Goal: Browse casually: Explore the website without a specific task or goal

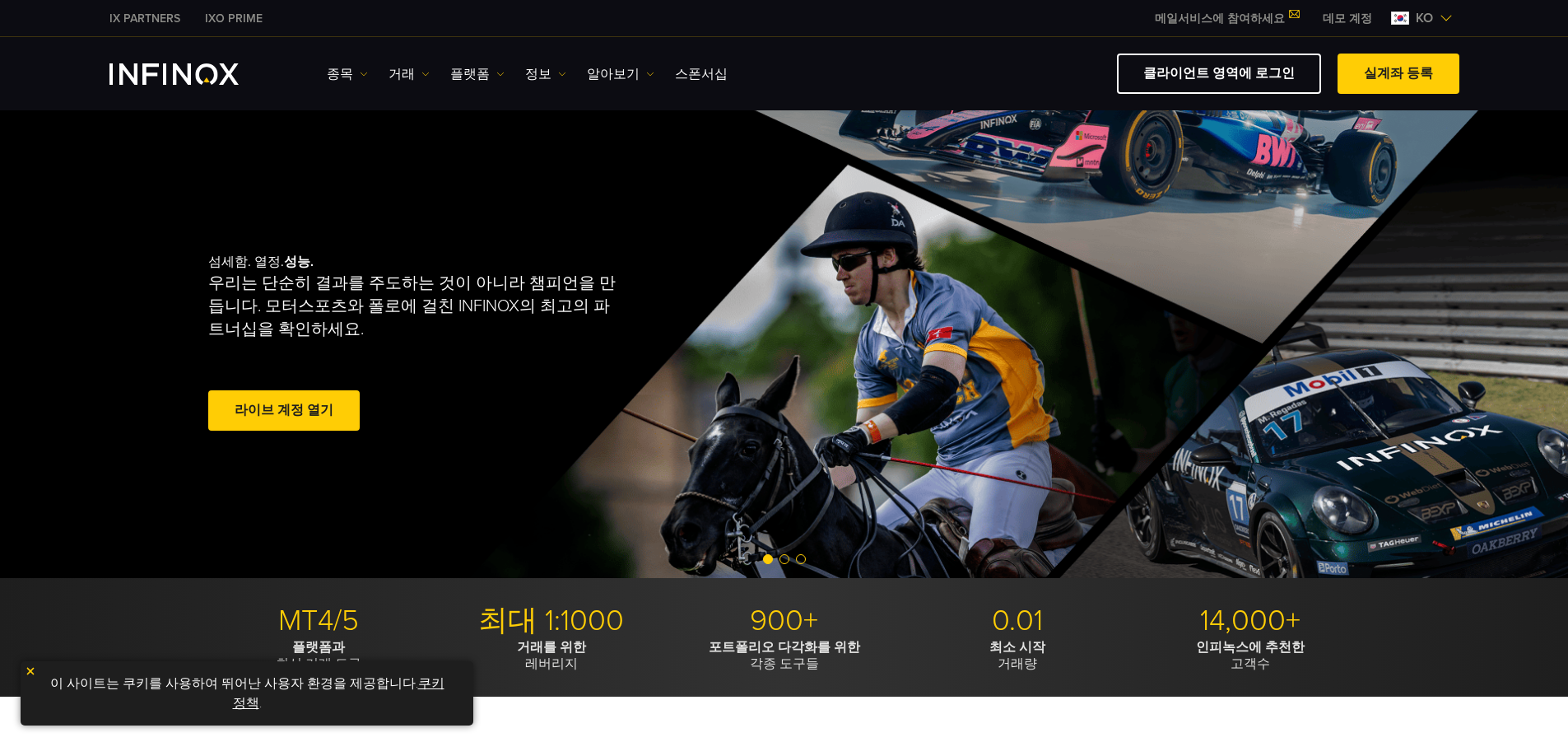
click at [650, 87] on div "종목 종목 상품 정보 거래 계정" at bounding box center [893, 74] width 1133 height 41
click at [291, 147] on div "섬세함. 열정. 성능. 우리는 단순히 결과를 주도하는 것이 아니라 챔피언을 만듭니다. 모터스포츠와 폴로에 걸친 INFINOX의 최고의 파트너십…" at bounding box center [784, 344] width 1185 height 468
click at [448, 242] on div "섬세함. 열정. 성능. 우리는 단순히 결과를 주도하는 것이 아니라 챔피언을 만듭니다. 모터스포츠와 폴로에 걸친 INFINOX의 최고의 파트너십…" at bounding box center [467, 343] width 519 height 234
click at [540, 215] on div "섬세함. 열정. 성능. 우리는 단순히 결과를 주도하는 것이 아니라 챔피언을 만듭니다. 모터스포츠와 폴로에 걸친 INFINOX의 최고의 파트너십…" at bounding box center [784, 344] width 1185 height 468
click at [669, 87] on div "종목 종목 상품 정보 거래 계정" at bounding box center [893, 74] width 1133 height 41
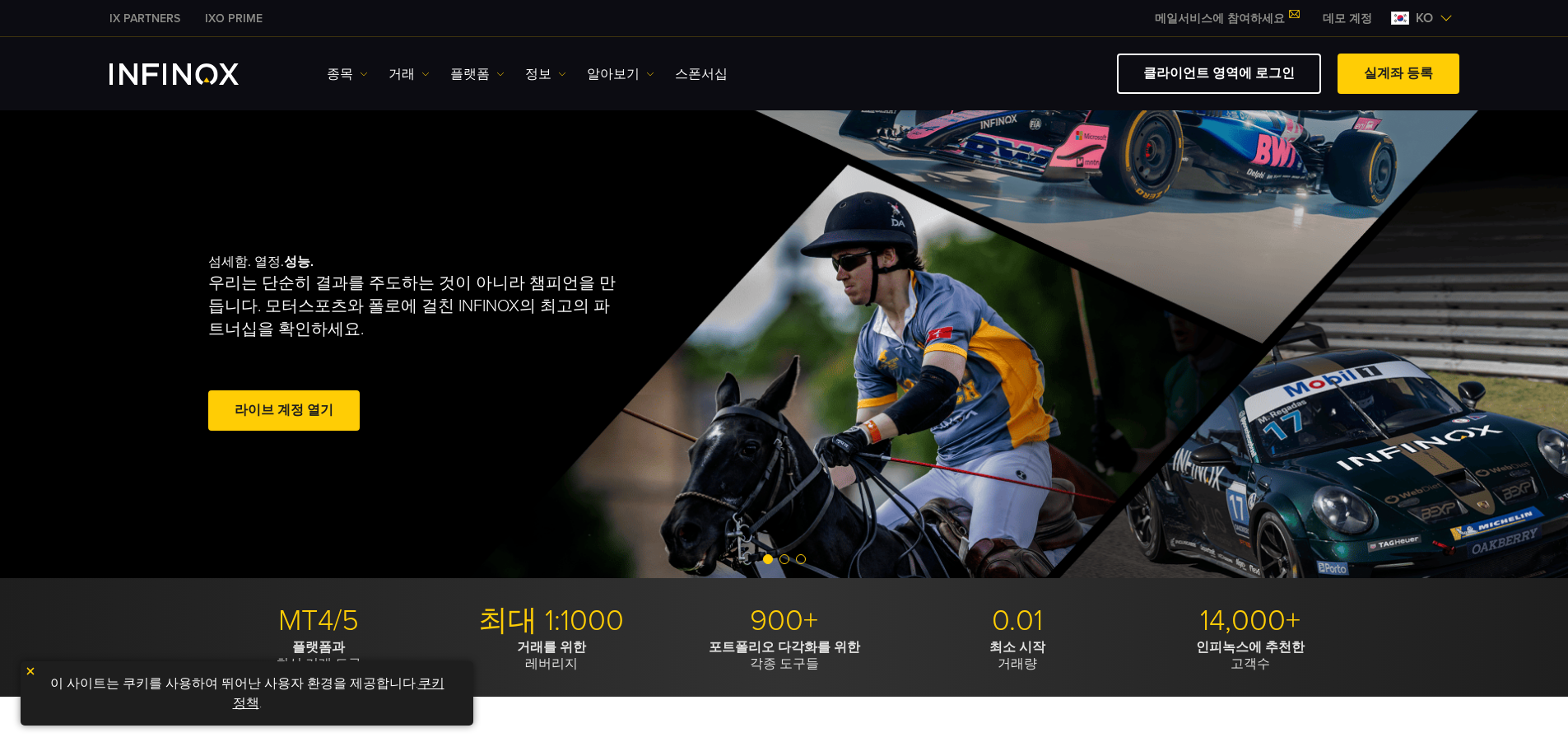
click at [407, 55] on div "종목 종목 상품 정보 거래 기업 계정" at bounding box center [784, 74] width 1568 height 74
click at [349, 51] on div "종목 종목 상품 정보 거래 기업 계정" at bounding box center [784, 74] width 1568 height 74
click at [236, 37] on div "종목 종목 상품 정보 거래 기업 계정" at bounding box center [784, 74] width 1568 height 74
